Goal: Find specific fact: Find specific fact

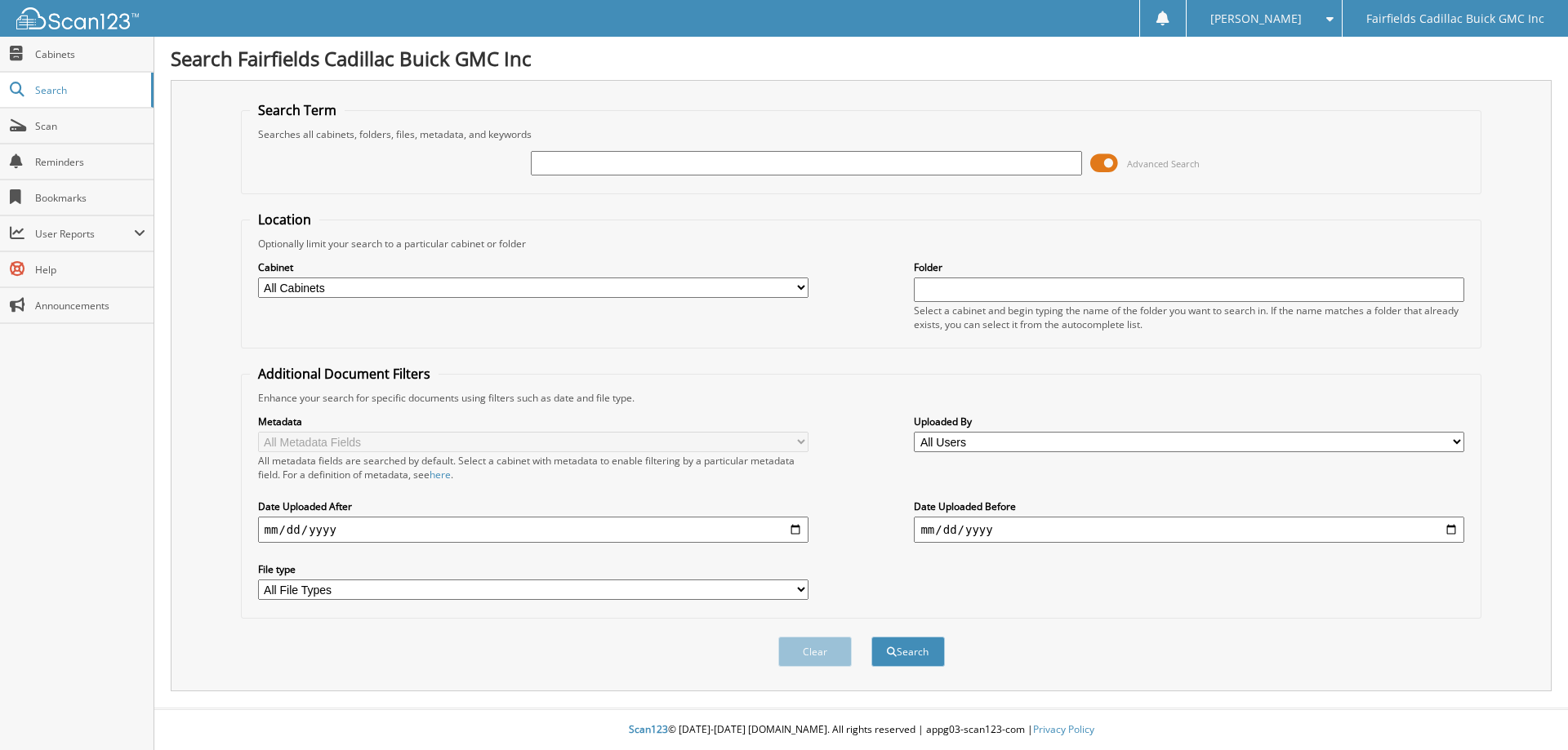
click at [1097, 167] on span at bounding box center [1103, 163] width 28 height 24
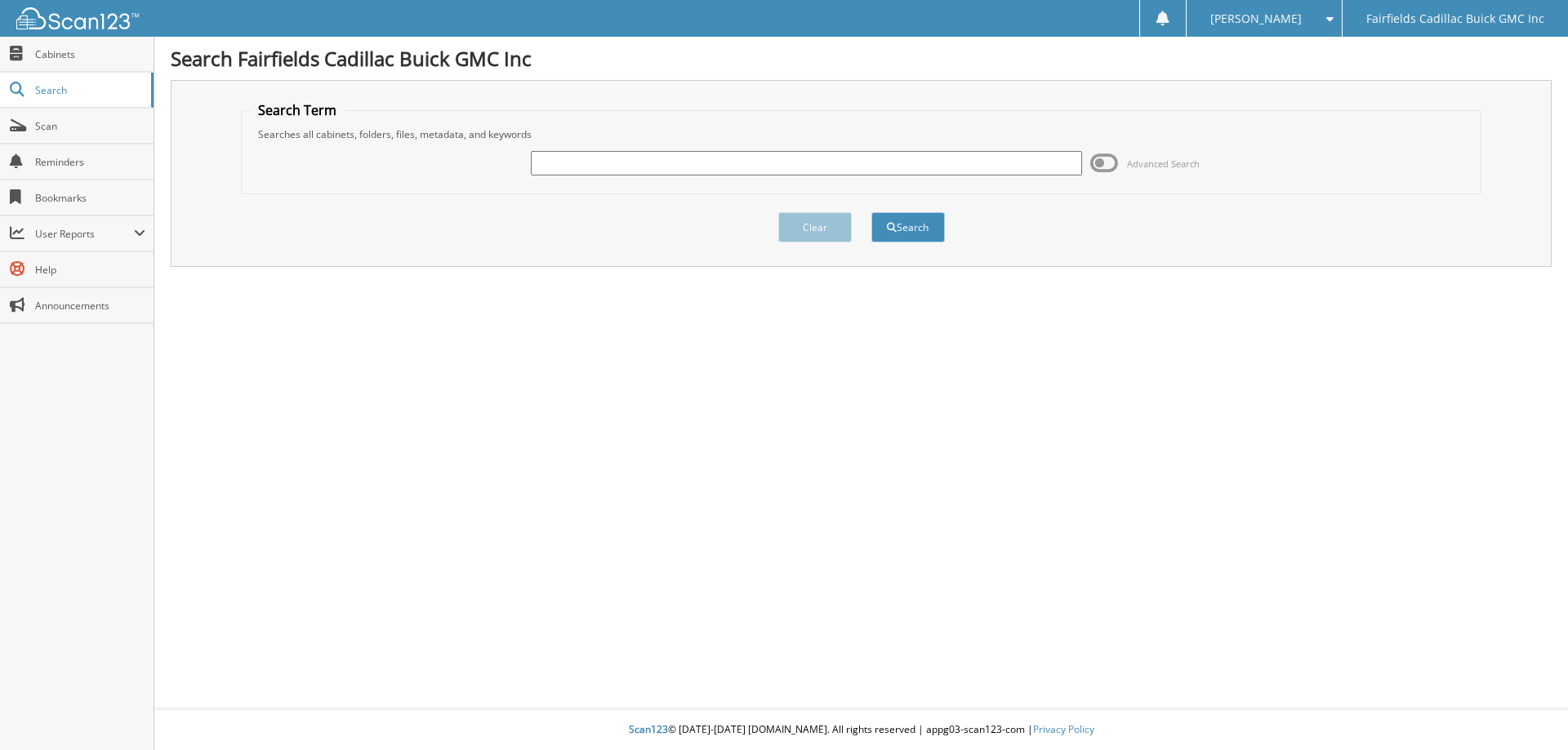
click at [733, 168] on input "text" at bounding box center [806, 163] width 551 height 24
type input "k25187a"
click at [871, 212] on button "Search" at bounding box center [908, 227] width 73 height 30
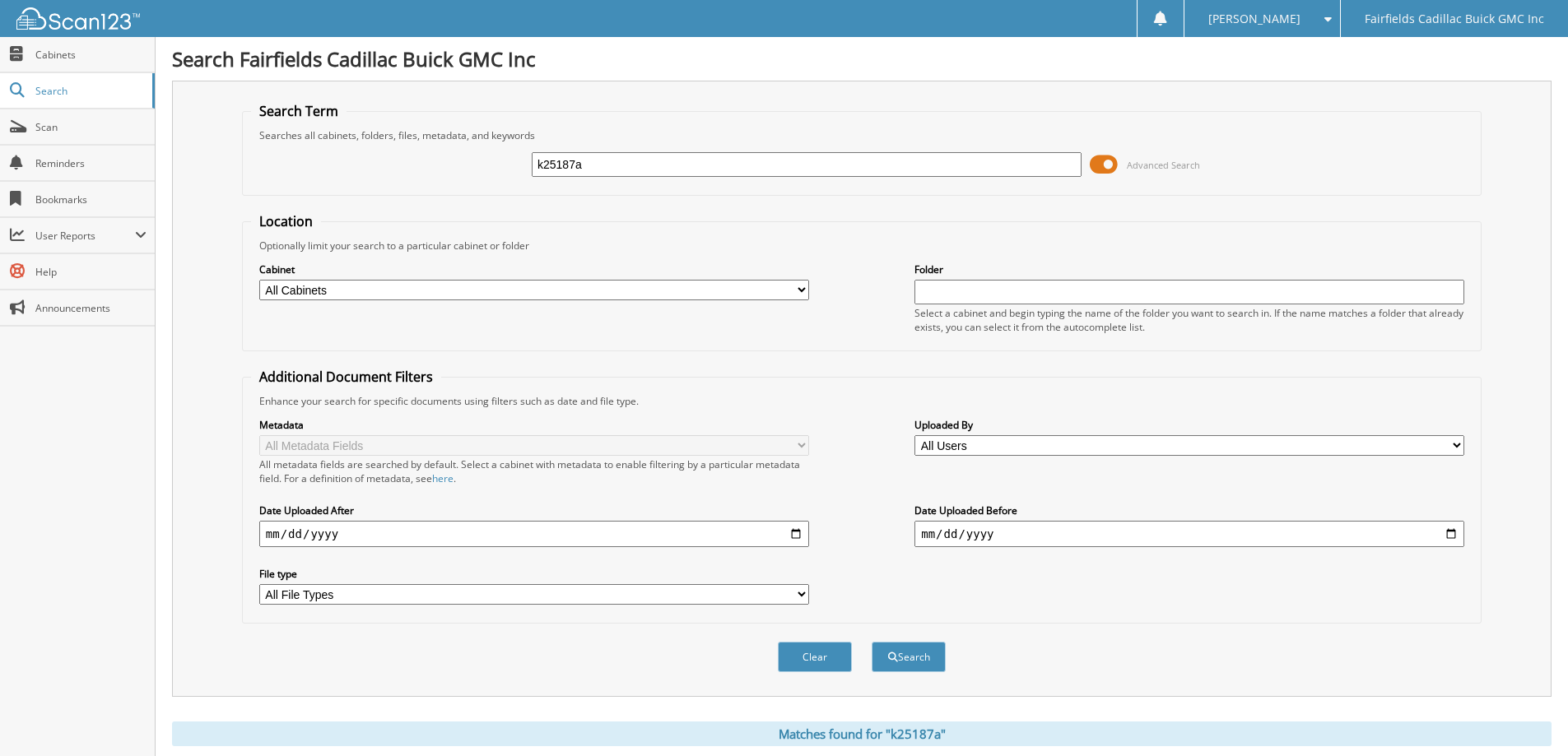
click at [1104, 170] on span at bounding box center [1104, 164] width 28 height 24
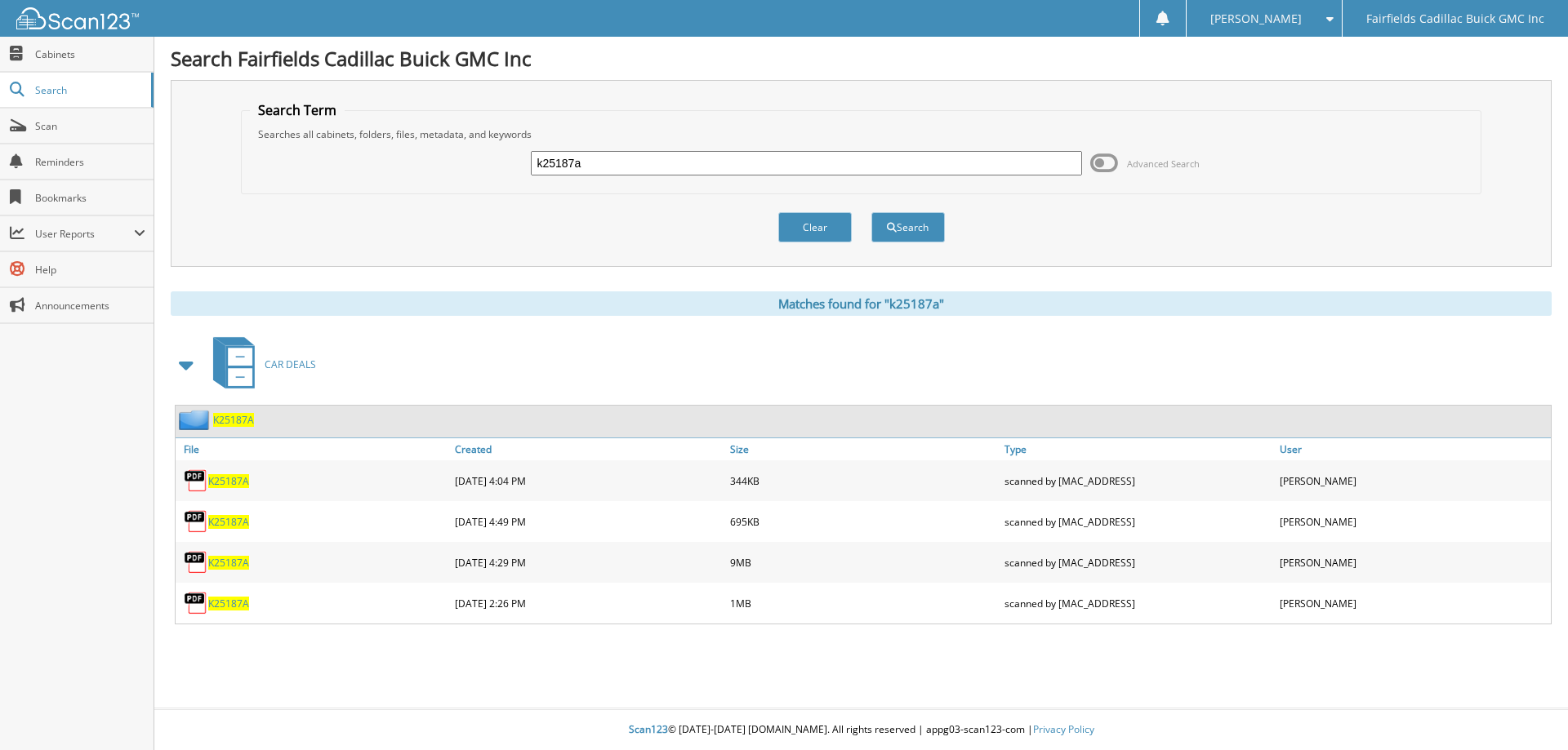
click at [228, 601] on span "K25187A" at bounding box center [229, 603] width 41 height 14
click at [229, 481] on span "K25187A" at bounding box center [229, 481] width 41 height 14
click at [236, 521] on span "K25187A" at bounding box center [229, 521] width 41 height 14
click at [234, 564] on span "K25187A" at bounding box center [229, 562] width 41 height 14
